Goal: Task Accomplishment & Management: Use online tool/utility

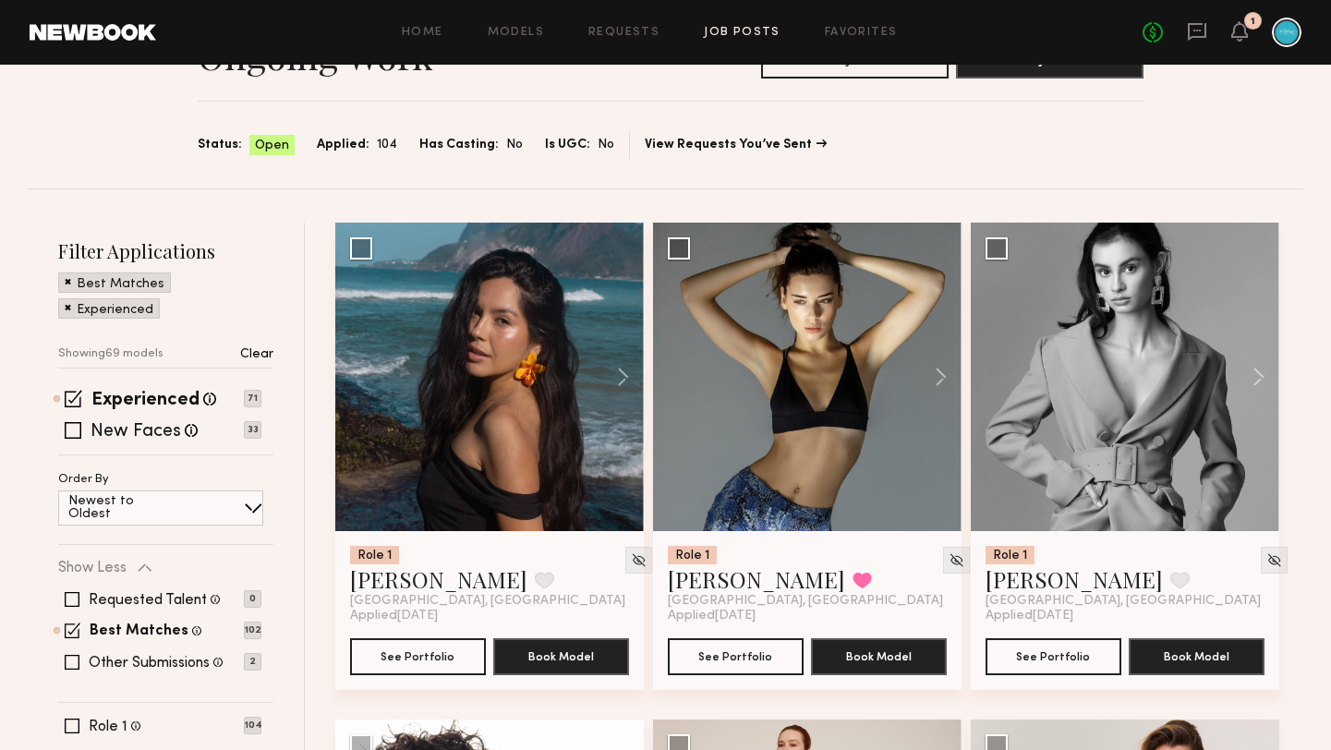
scroll to position [116, 0]
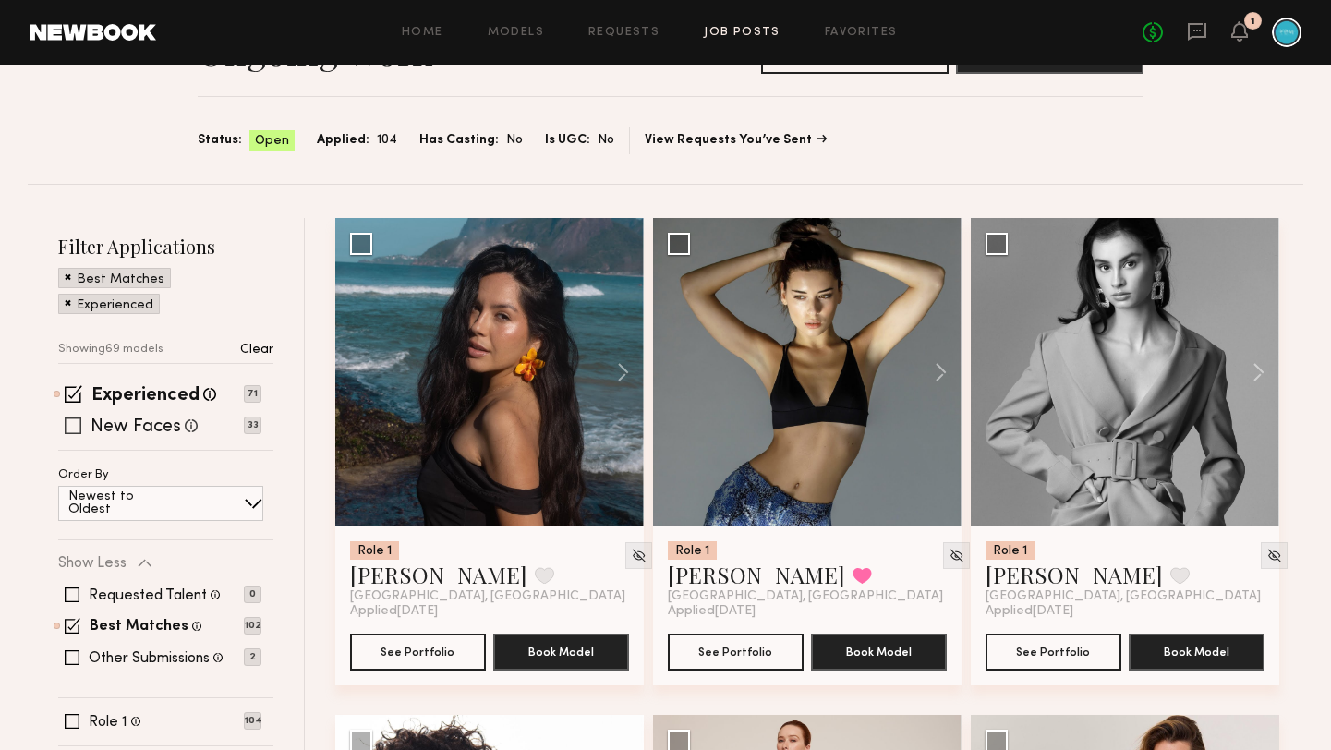
click at [76, 426] on span at bounding box center [73, 426] width 17 height 17
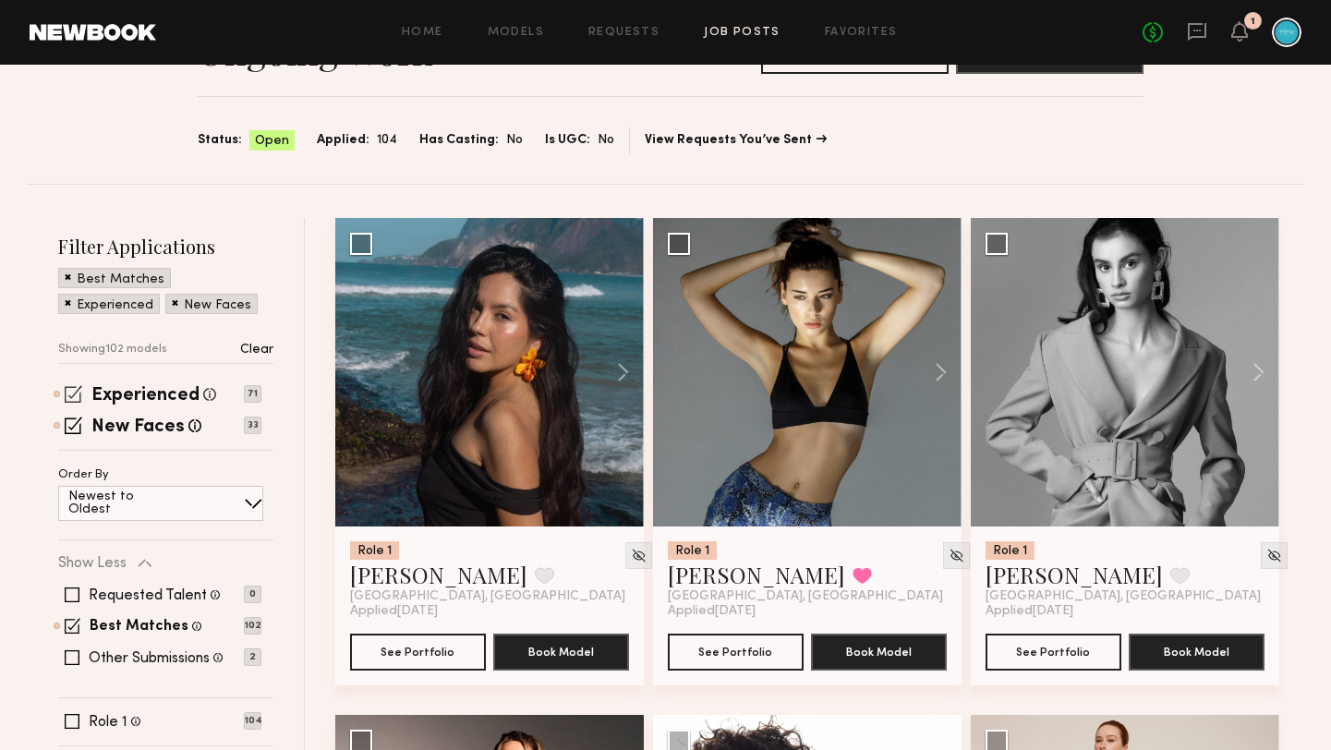
click at [71, 395] on span at bounding box center [74, 394] width 18 height 18
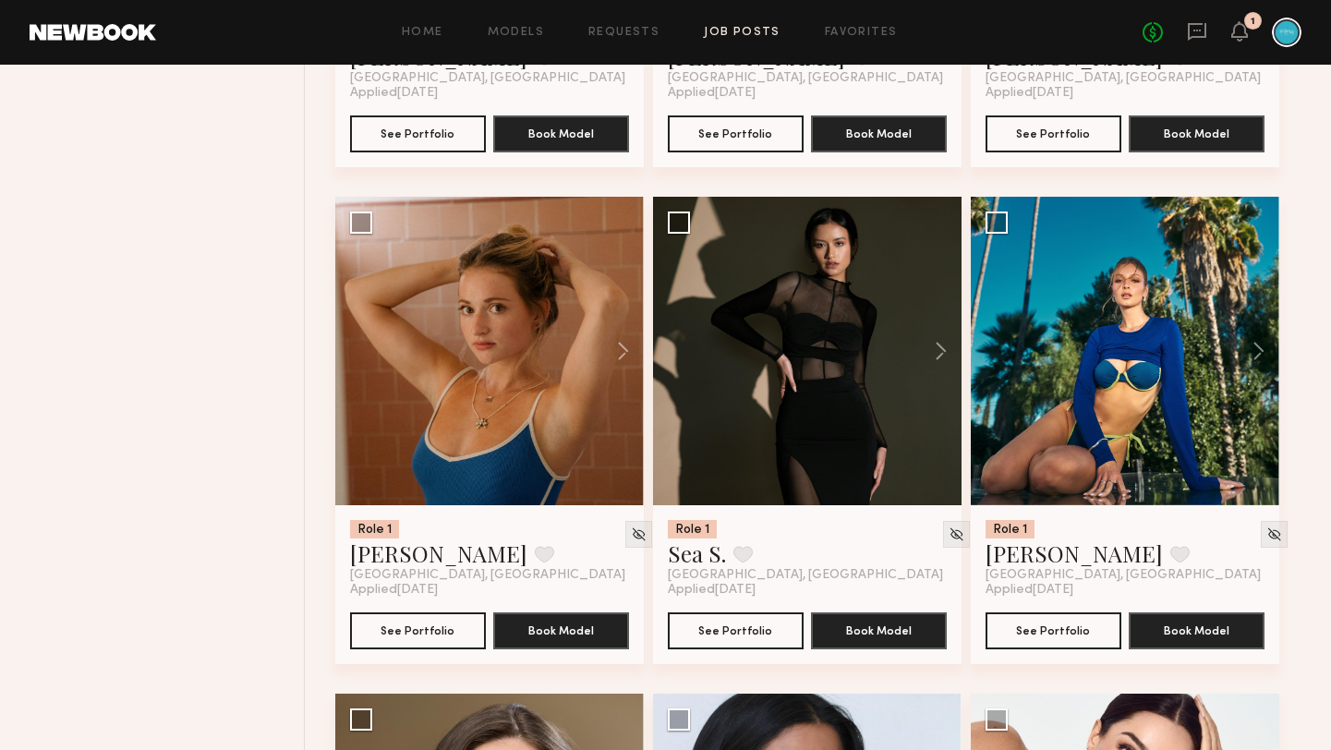
scroll to position [1627, 0]
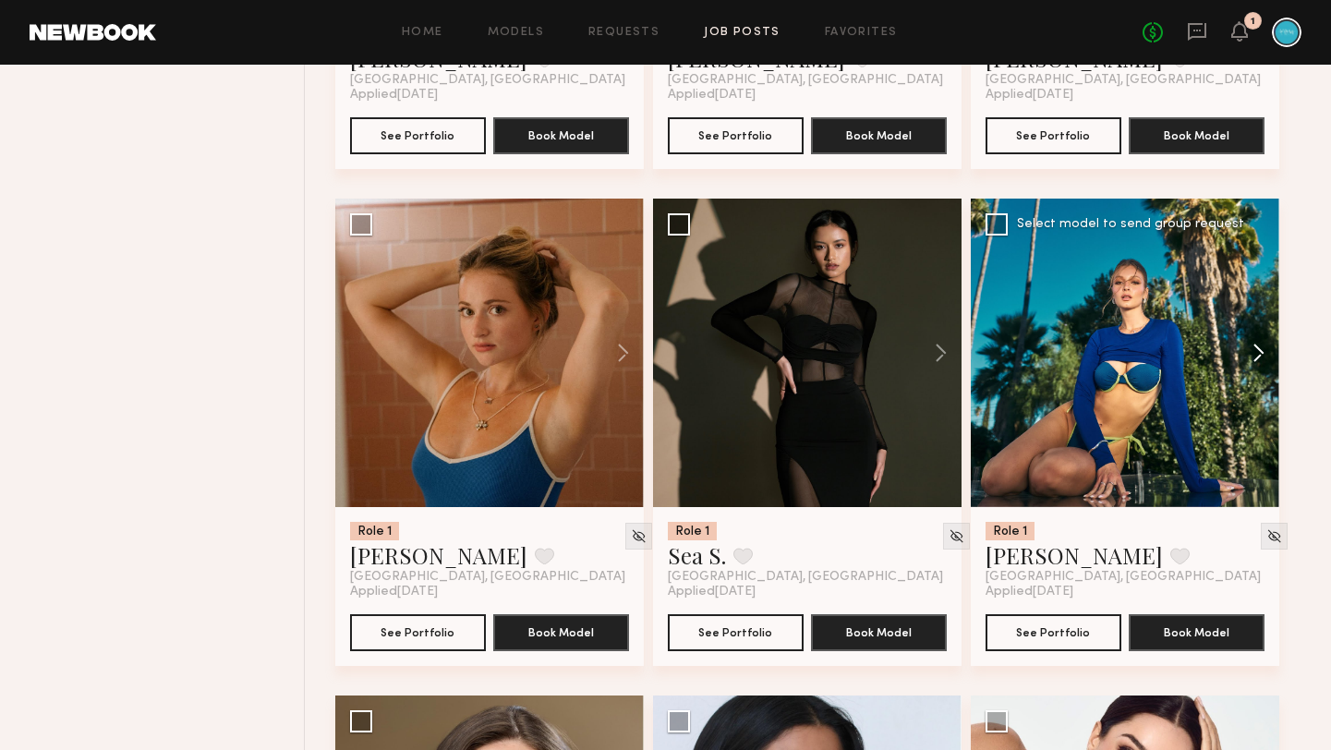
click at [1255, 365] on button at bounding box center [1249, 353] width 59 height 309
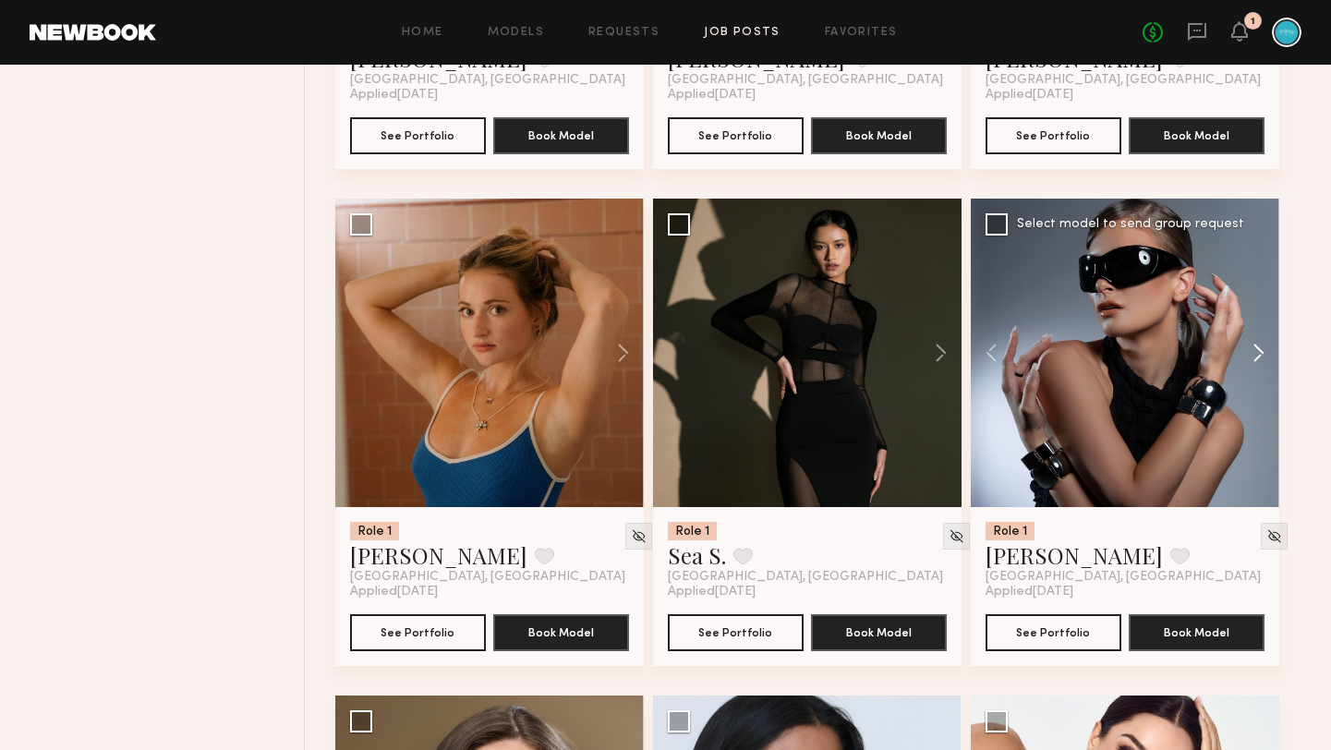
click at [1255, 365] on button at bounding box center [1249, 353] width 59 height 309
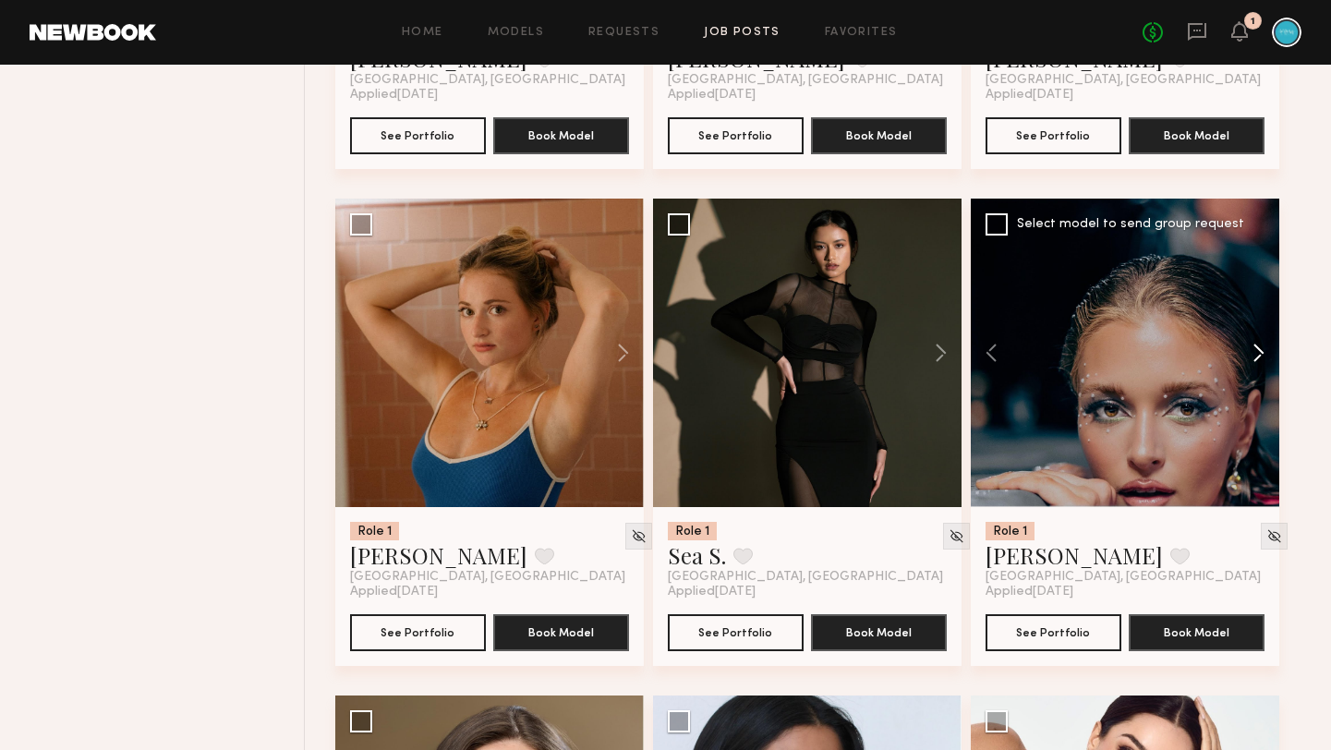
click at [1255, 365] on button at bounding box center [1249, 353] width 59 height 309
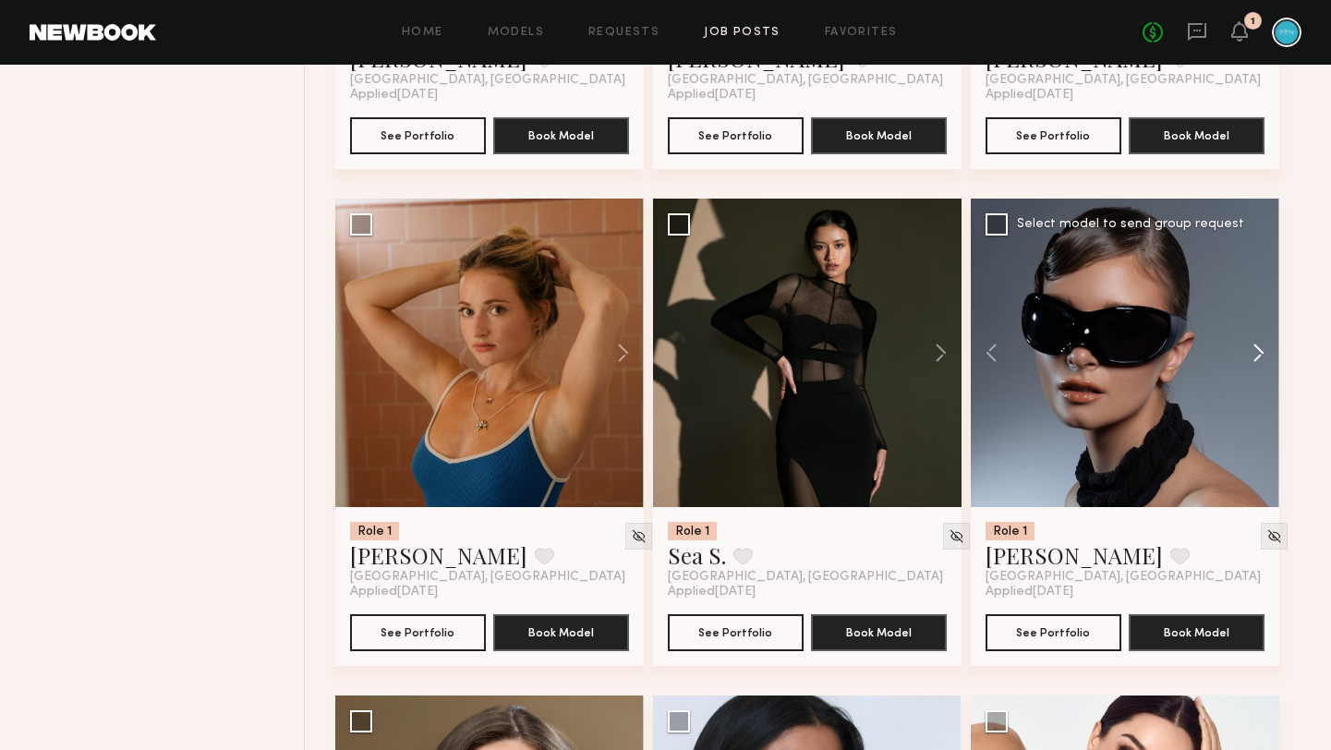
click at [1255, 365] on button at bounding box center [1249, 353] width 59 height 309
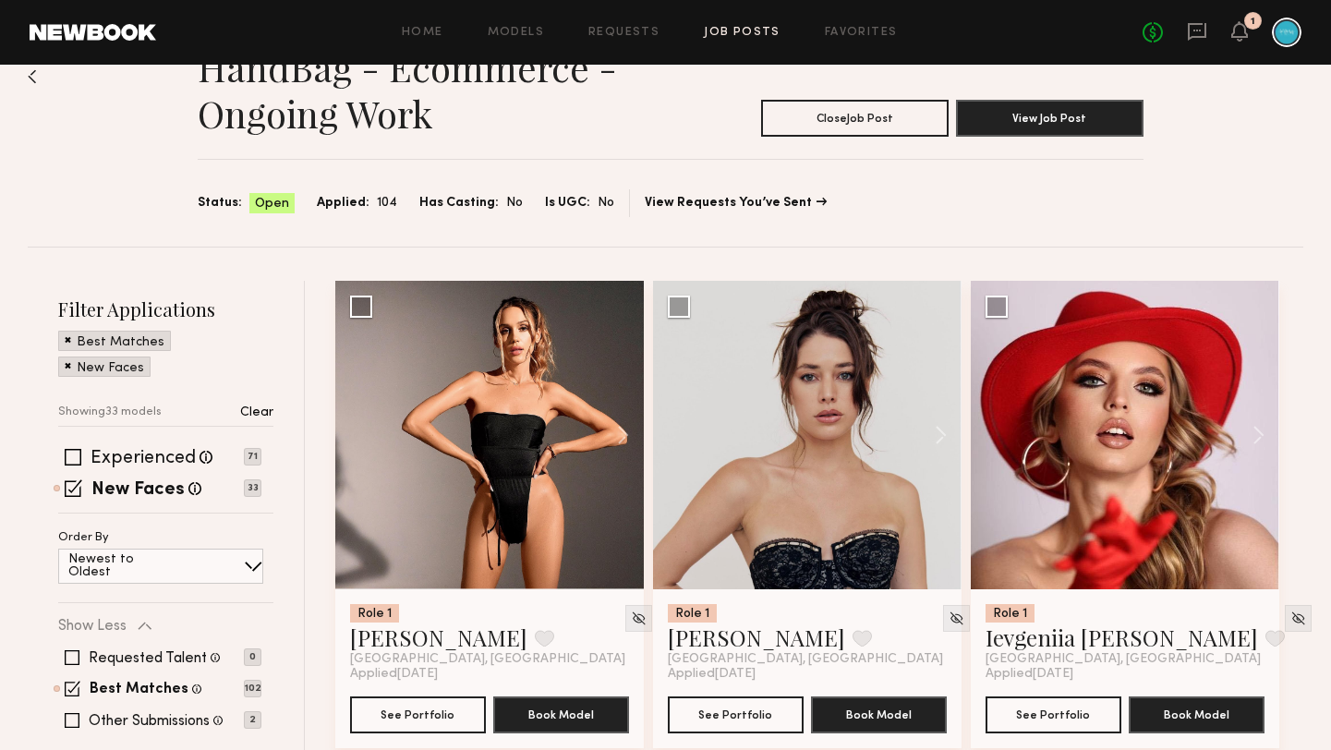
scroll to position [0, 0]
